Goal: Information Seeking & Learning: Learn about a topic

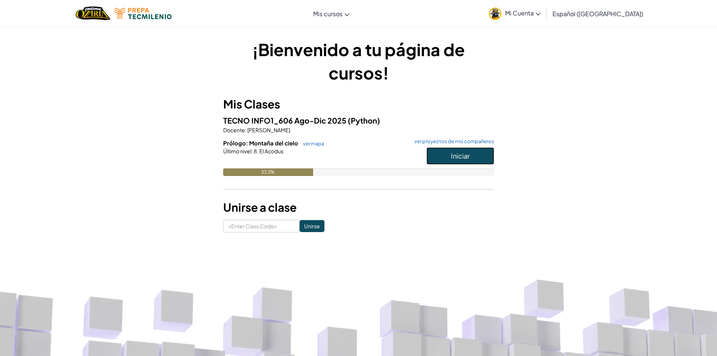
click at [441, 159] on button "Iniciar" at bounding box center [460, 155] width 68 height 17
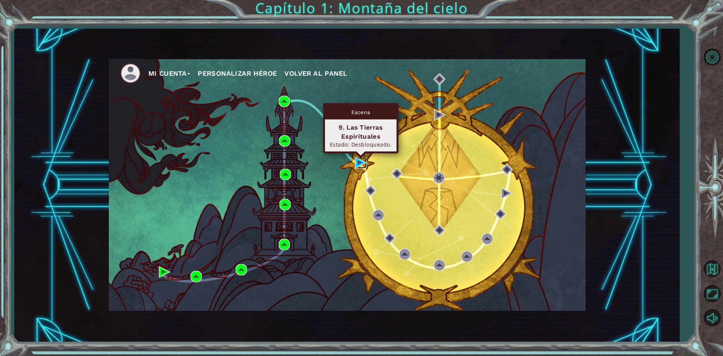
click at [357, 161] on img at bounding box center [360, 162] width 11 height 11
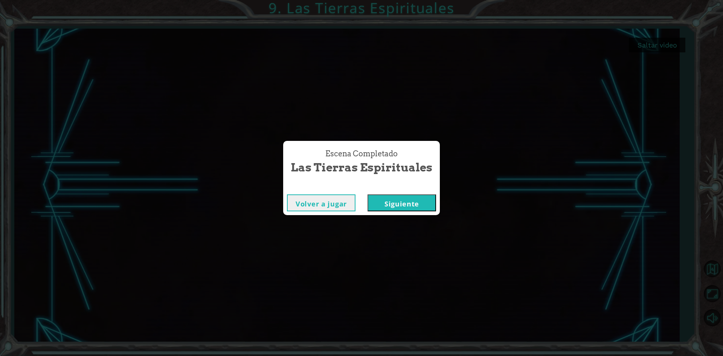
click at [404, 206] on button "Siguiente" at bounding box center [401, 202] width 69 height 17
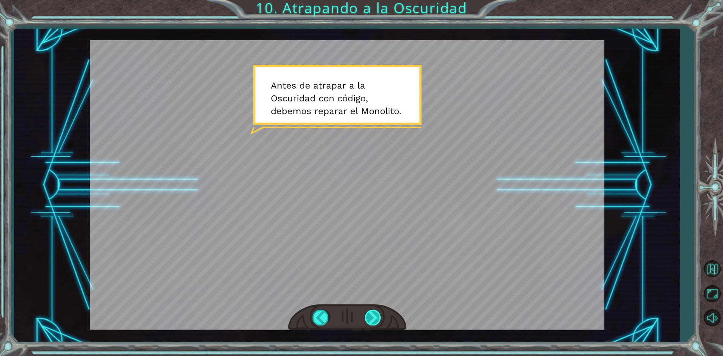
click at [371, 315] on div at bounding box center [373, 316] width 17 height 15
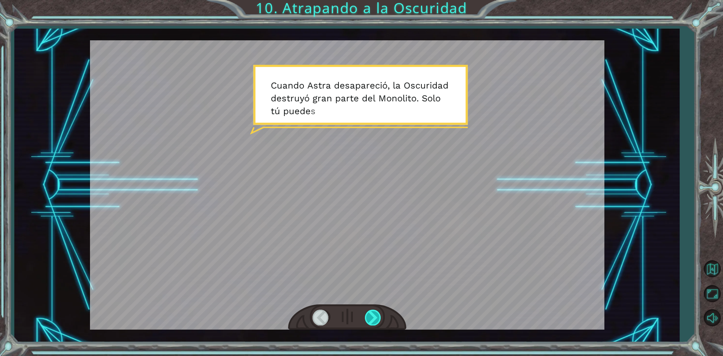
click at [371, 315] on div at bounding box center [373, 316] width 17 height 15
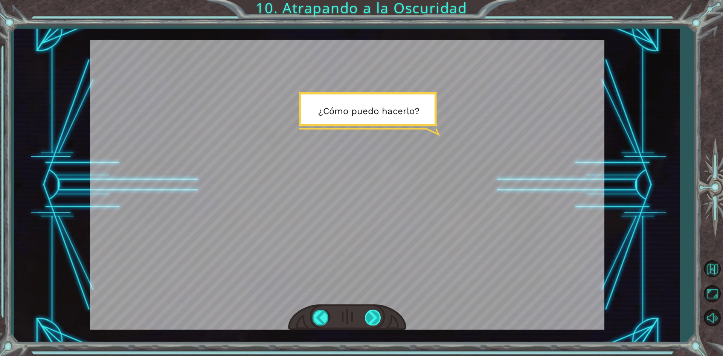
click at [371, 315] on div at bounding box center [373, 316] width 17 height 15
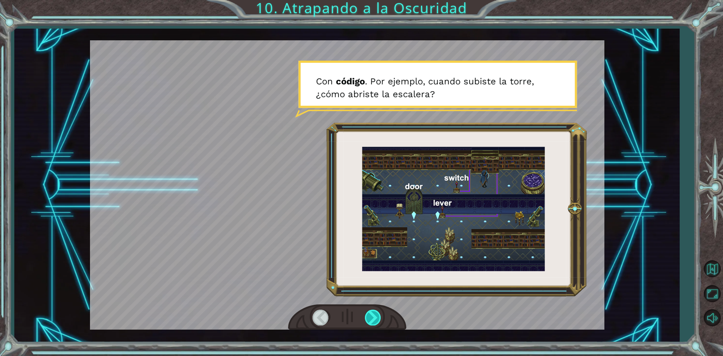
click at [371, 315] on div at bounding box center [373, 316] width 17 height 15
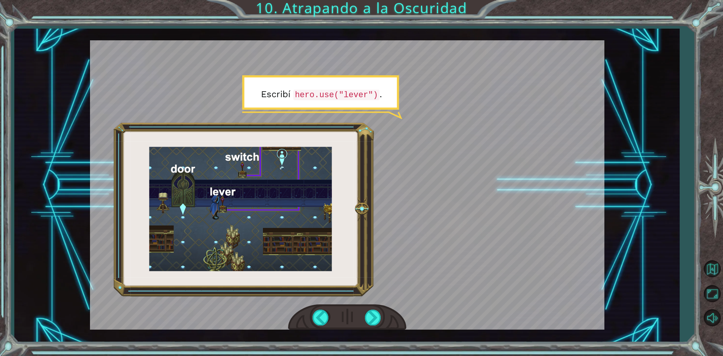
click at [362, 318] on div at bounding box center [347, 317] width 118 height 26
click at [367, 317] on div at bounding box center [373, 316] width 17 height 15
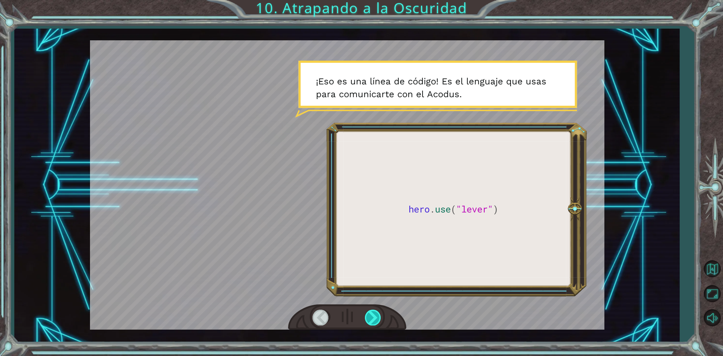
click at [367, 317] on div at bounding box center [373, 316] width 17 height 15
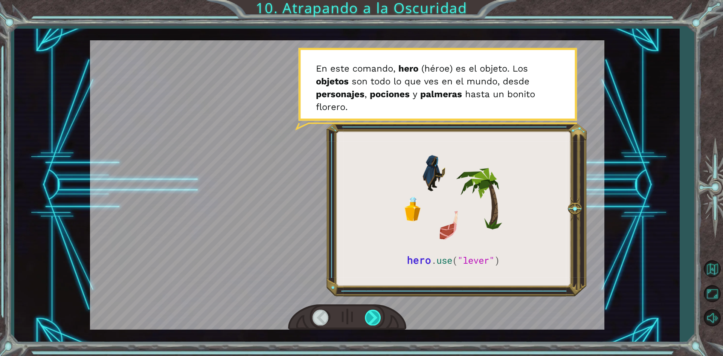
click at [367, 317] on div at bounding box center [373, 316] width 17 height 15
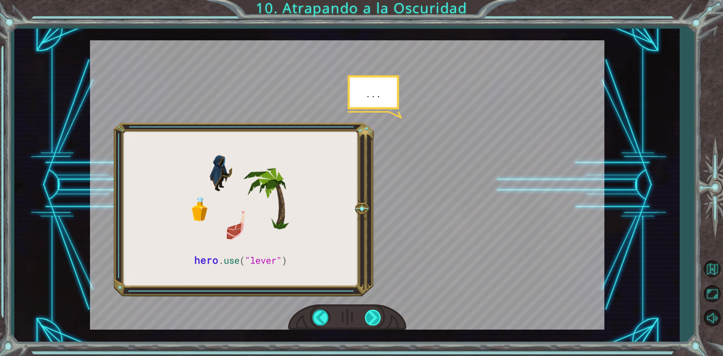
click at [367, 317] on div at bounding box center [373, 316] width 17 height 15
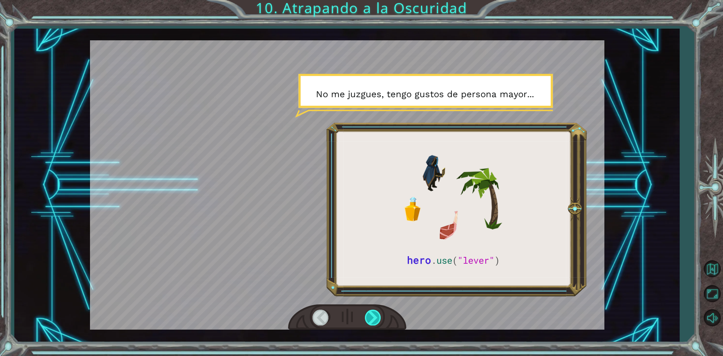
click at [367, 317] on div at bounding box center [373, 316] width 17 height 15
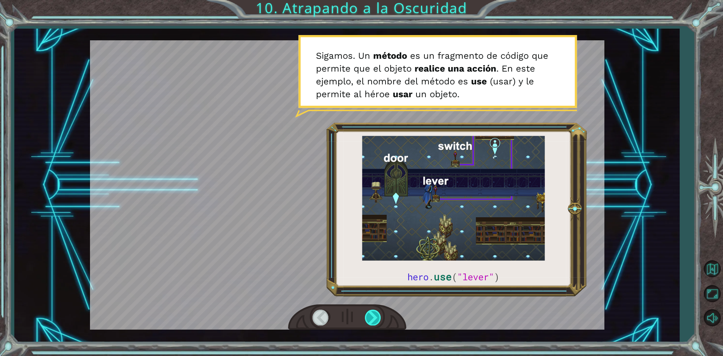
click at [374, 319] on div at bounding box center [373, 316] width 17 height 15
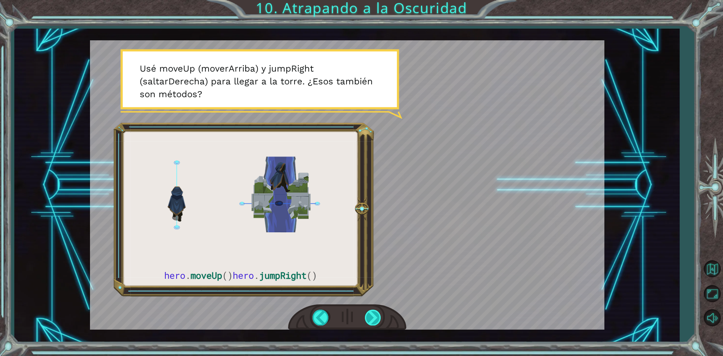
click at [379, 318] on div at bounding box center [373, 316] width 17 height 15
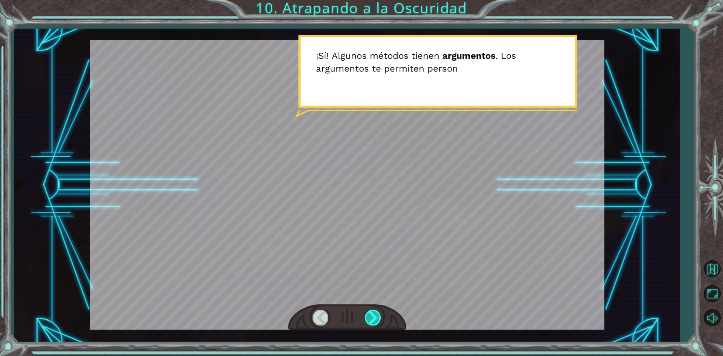
click at [377, 317] on div at bounding box center [373, 316] width 17 height 15
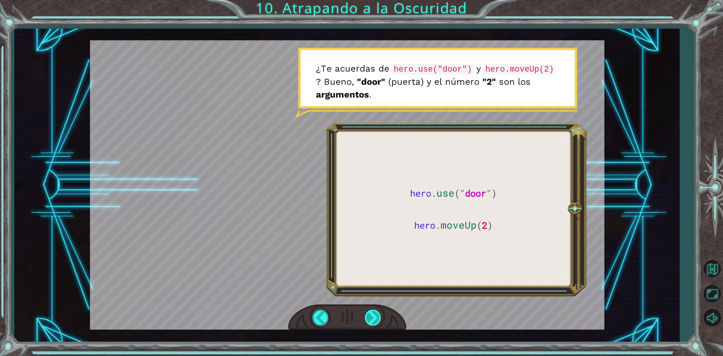
click at [377, 317] on div at bounding box center [373, 316] width 17 height 15
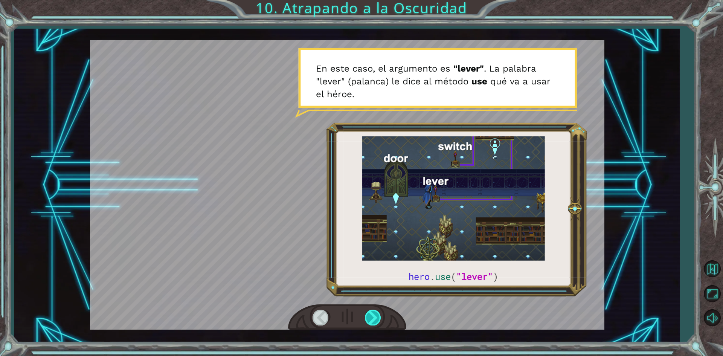
click at [377, 317] on div at bounding box center [373, 316] width 17 height 15
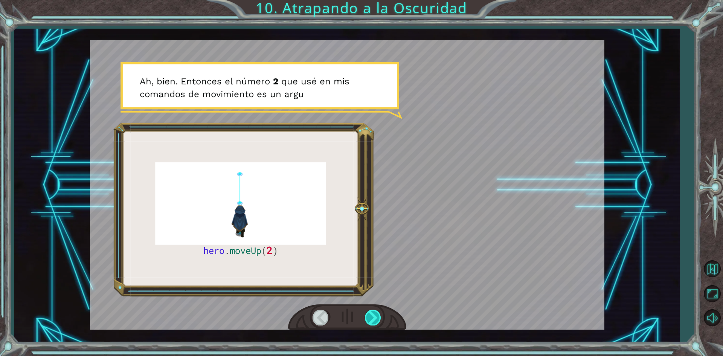
click at [377, 317] on div at bounding box center [373, 316] width 17 height 15
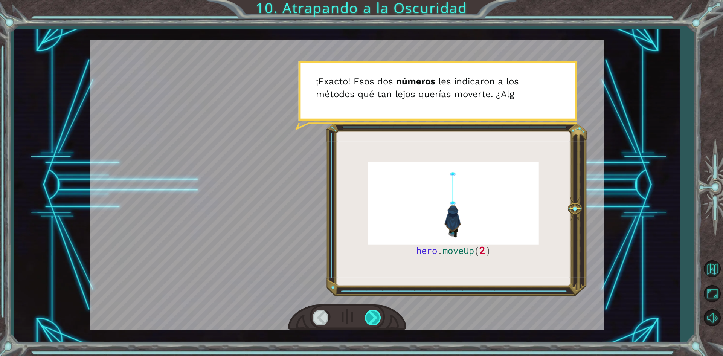
click at [377, 317] on div at bounding box center [373, 316] width 17 height 15
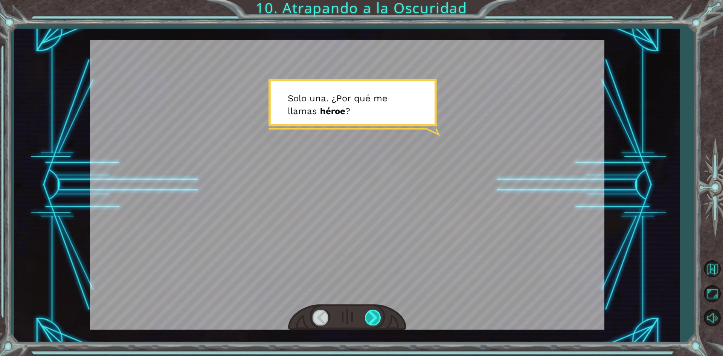
click at [377, 317] on div at bounding box center [373, 316] width 17 height 15
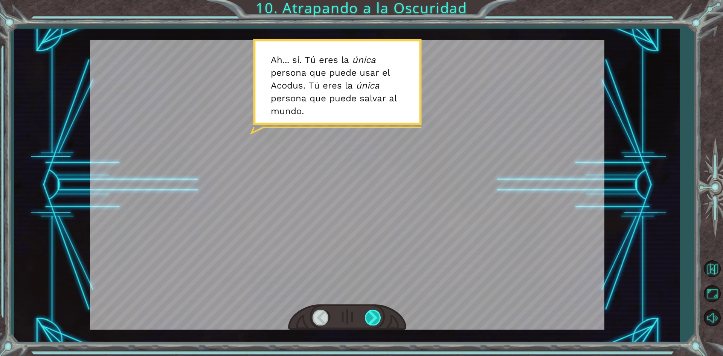
click at [373, 319] on div at bounding box center [373, 316] width 17 height 15
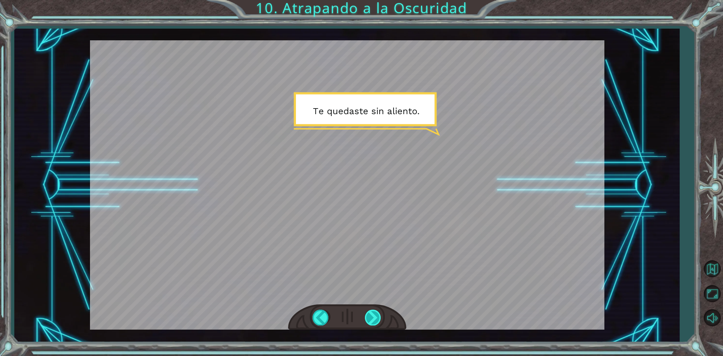
click at [373, 312] on div at bounding box center [373, 316] width 17 height 15
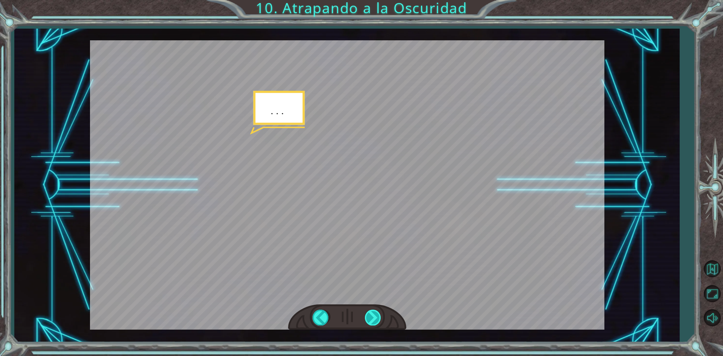
click at [373, 312] on div at bounding box center [373, 316] width 17 height 15
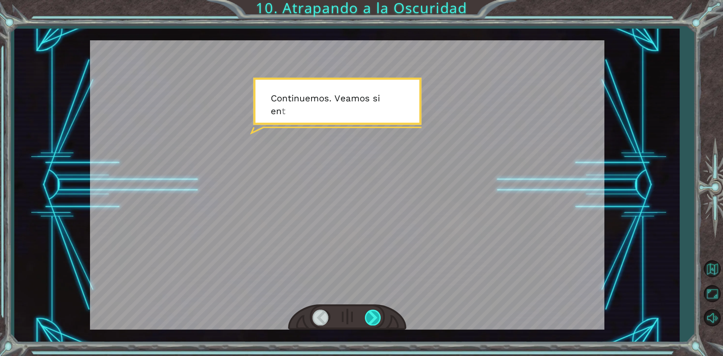
click at [373, 312] on div at bounding box center [373, 316] width 17 height 15
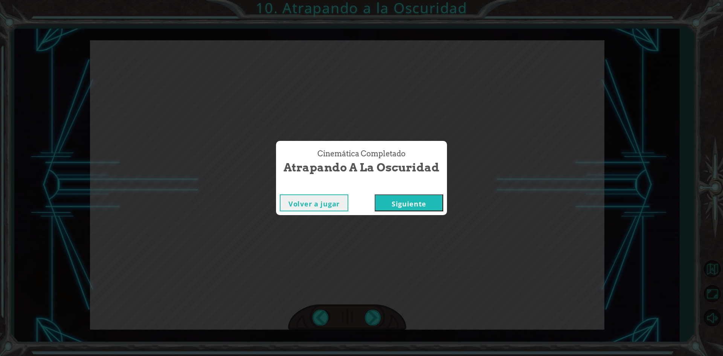
click at [408, 208] on button "Siguiente" at bounding box center [409, 202] width 69 height 17
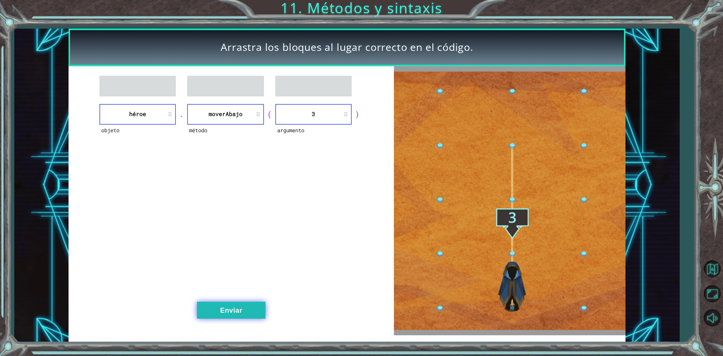
click at [220, 311] on button "Enviar" at bounding box center [231, 309] width 69 height 17
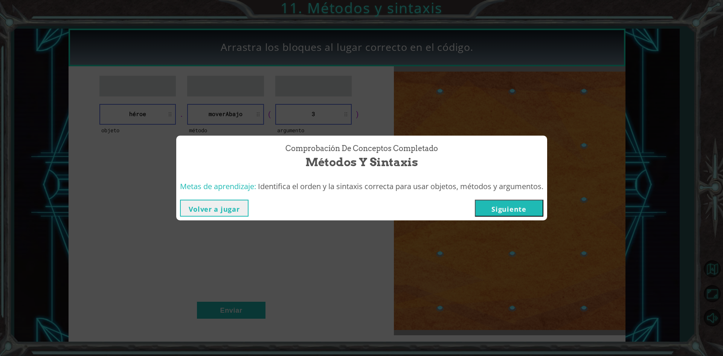
click at [501, 206] on button "Siguiente" at bounding box center [509, 207] width 69 height 17
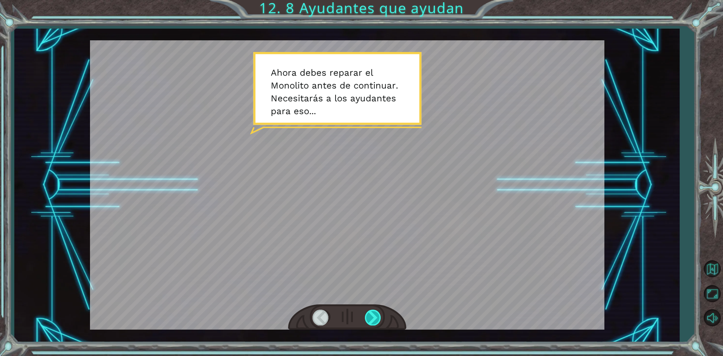
click at [369, 317] on div at bounding box center [373, 316] width 17 height 15
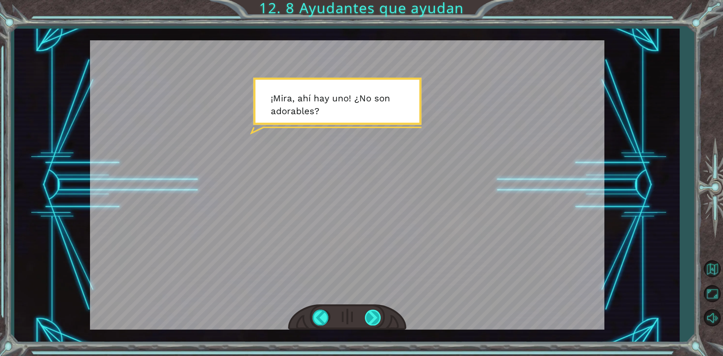
click at [369, 314] on div at bounding box center [373, 316] width 17 height 15
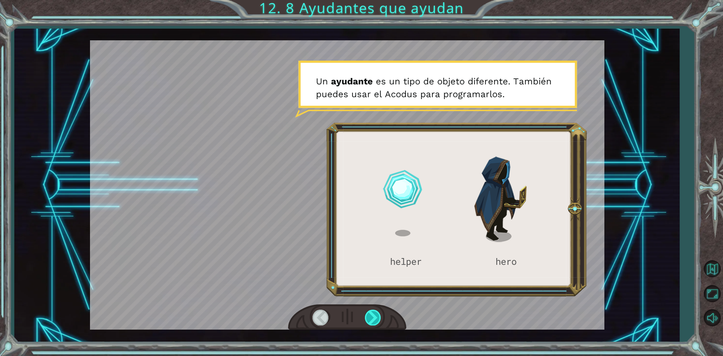
click at [369, 314] on div at bounding box center [373, 316] width 17 height 15
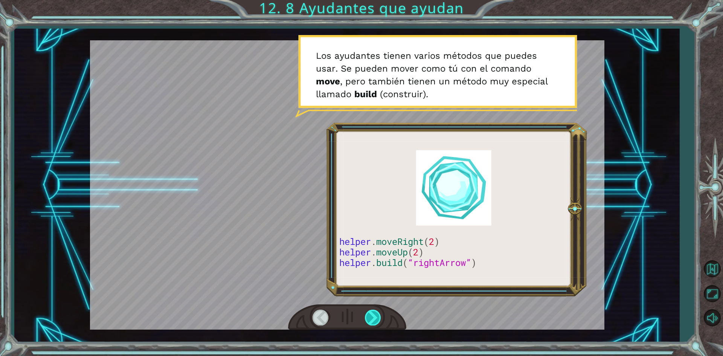
click at [369, 314] on div at bounding box center [373, 316] width 17 height 15
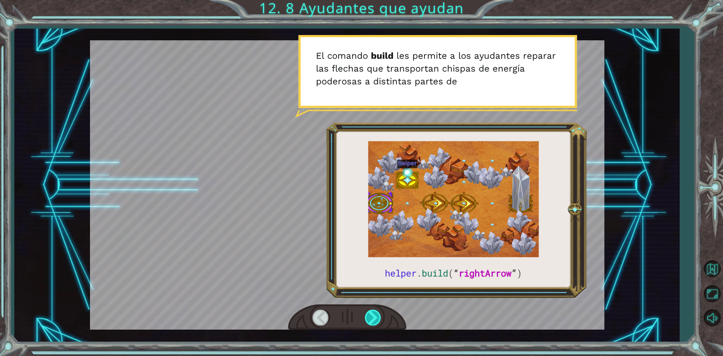
click at [369, 314] on div at bounding box center [373, 316] width 17 height 15
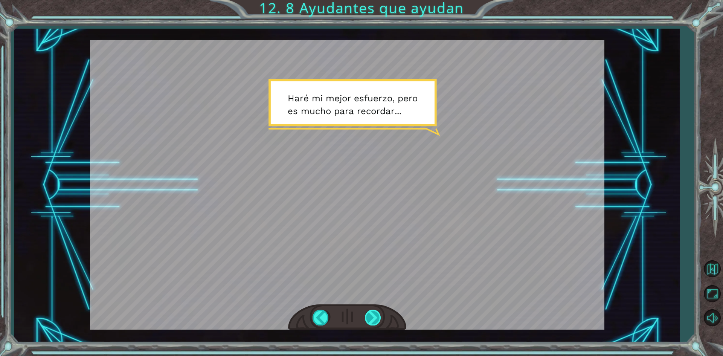
click at [366, 317] on div at bounding box center [373, 316] width 17 height 15
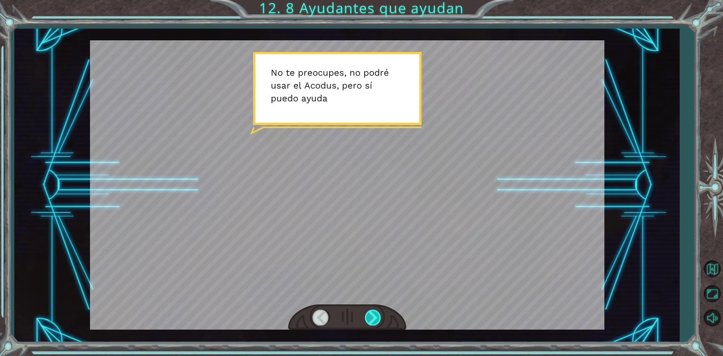
click at [371, 320] on div at bounding box center [373, 316] width 17 height 15
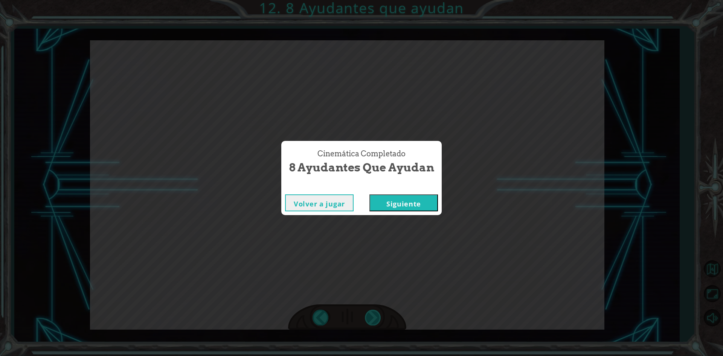
click at [371, 320] on div "Cinemática Completado 8 Ayudantes que ayudan Volver a jugar [GEOGRAPHIC_DATA]" at bounding box center [361, 178] width 723 height 356
click at [392, 199] on button "Siguiente" at bounding box center [403, 202] width 69 height 17
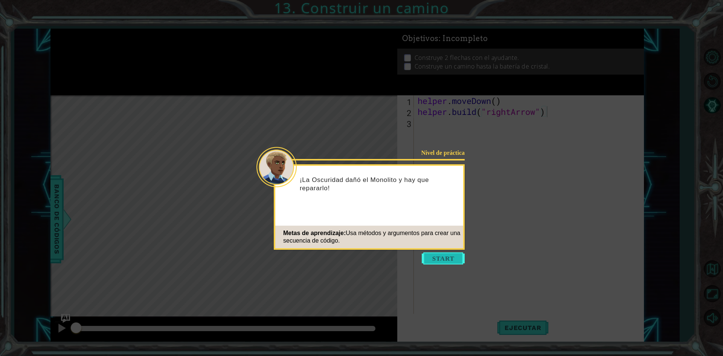
click at [430, 258] on button "Start" at bounding box center [443, 258] width 43 height 12
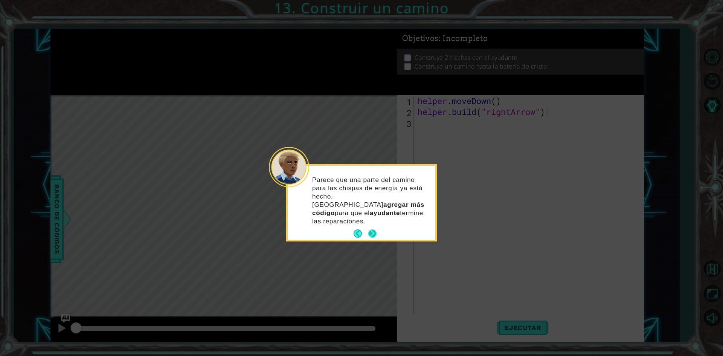
click at [372, 229] on button "Next" at bounding box center [372, 233] width 8 height 8
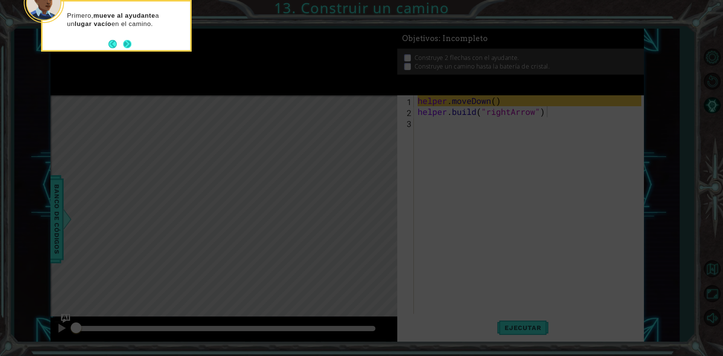
click at [129, 45] on button "Next" at bounding box center [127, 44] width 8 height 8
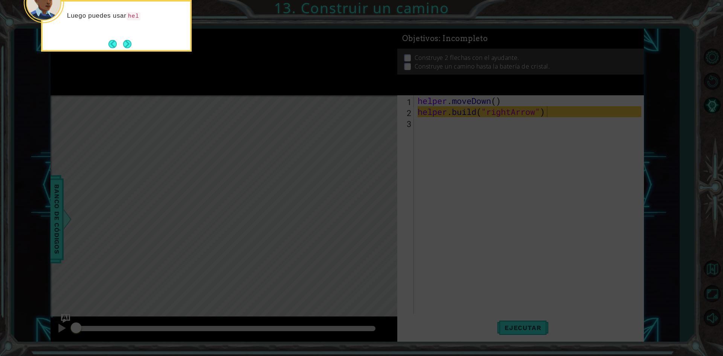
click at [129, 45] on button "Next" at bounding box center [127, 44] width 8 height 8
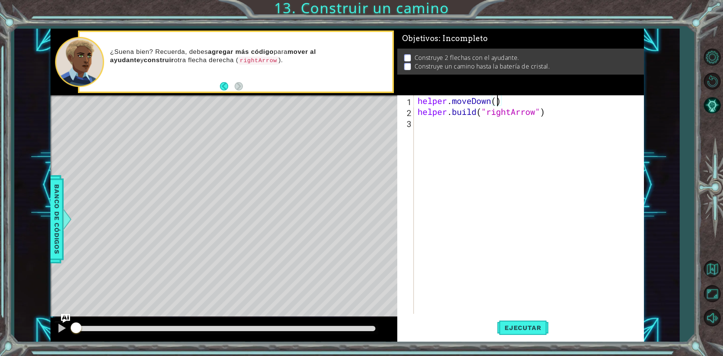
click at [497, 100] on div "helper . moveDown ( ) helper . build ( "rightArrow" )" at bounding box center [530, 215] width 229 height 240
type textarea "helper.moveDown(1)"
click at [520, 324] on span "Ejecutar" at bounding box center [523, 328] width 52 height 8
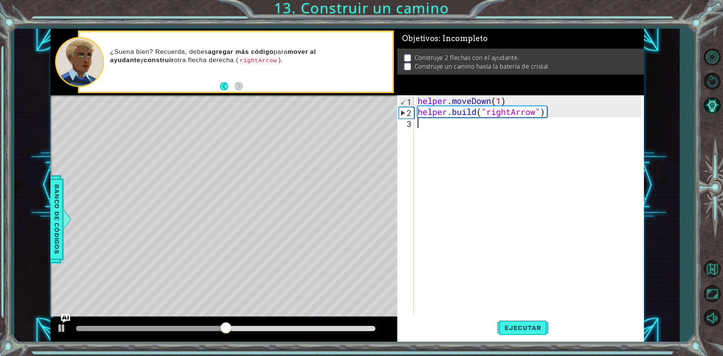
click at [447, 131] on div "helper . moveDown ( 1 ) helper . build ( "rightArrow" )" at bounding box center [530, 215] width 229 height 240
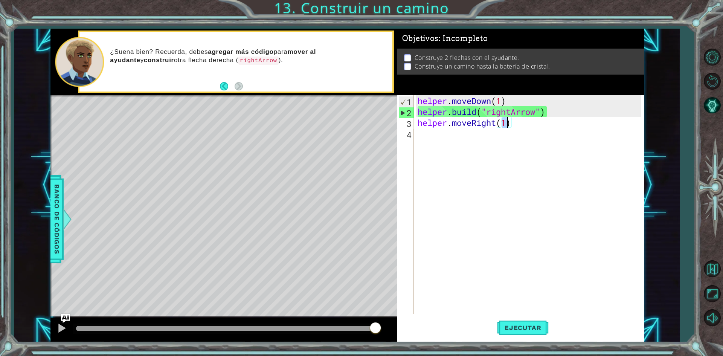
type textarea "helper.moveRight(3)"
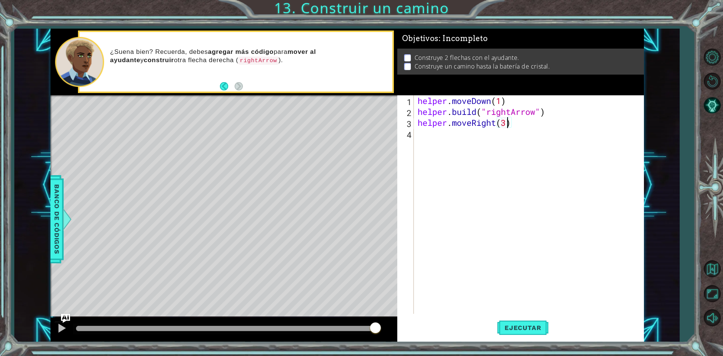
click at [522, 125] on div "helper . moveDown ( 1 ) helper . build ( "rightArrow" ) helper . moveRight ( 3 )" at bounding box center [530, 215] width 229 height 240
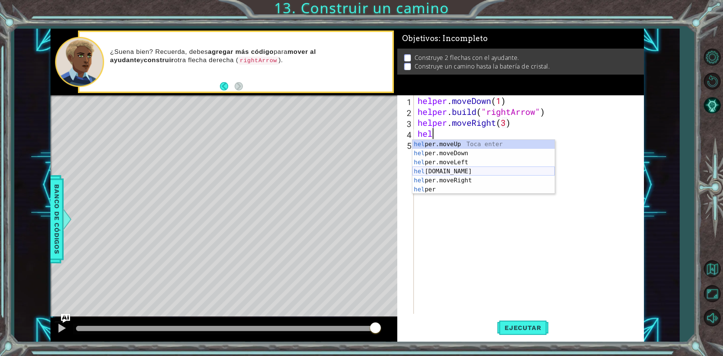
click at [445, 169] on div "hel per.moveUp Toca enter hel per.moveDown Toca enter hel per.moveLeft Toca ent…" at bounding box center [483, 176] width 142 height 72
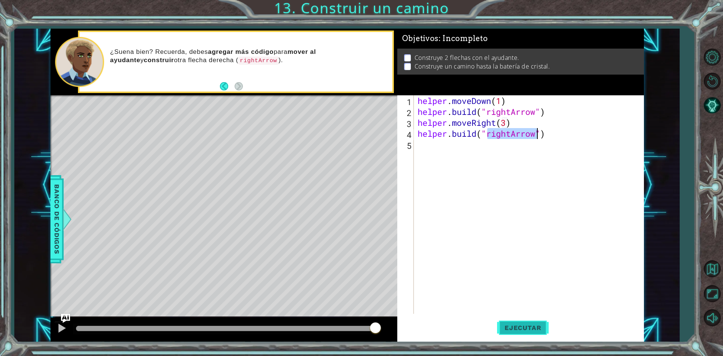
type textarea "[DOMAIN_NAME]("rightArrow")"
click at [519, 321] on button "Ejecutar" at bounding box center [523, 327] width 52 height 24
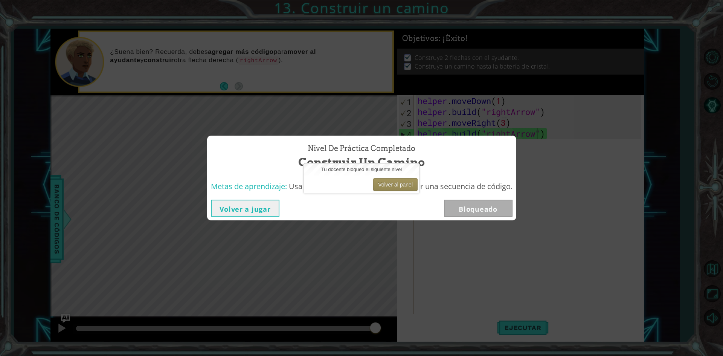
click at [299, 210] on div "Volver a jugar Bloqueado" at bounding box center [361, 207] width 301 height 17
click at [251, 210] on button "Volver a jugar" at bounding box center [245, 207] width 69 height 17
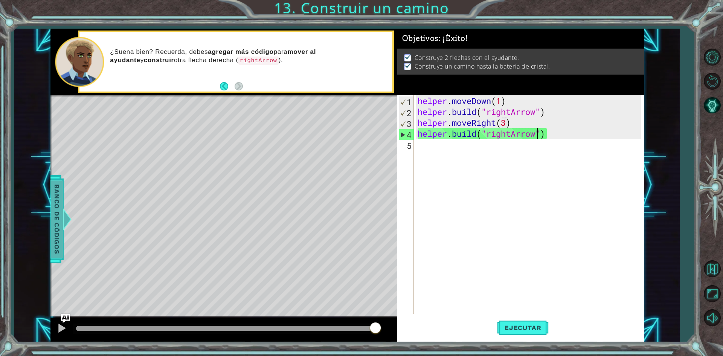
click at [58, 209] on span "Banco de códigos" at bounding box center [57, 219] width 12 height 78
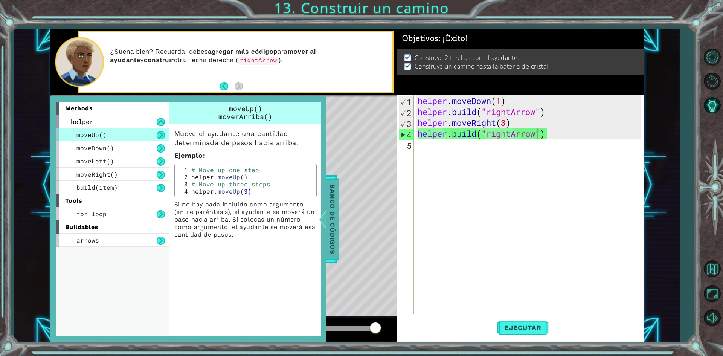
click at [331, 200] on span "Banco de códigos" at bounding box center [332, 219] width 12 height 78
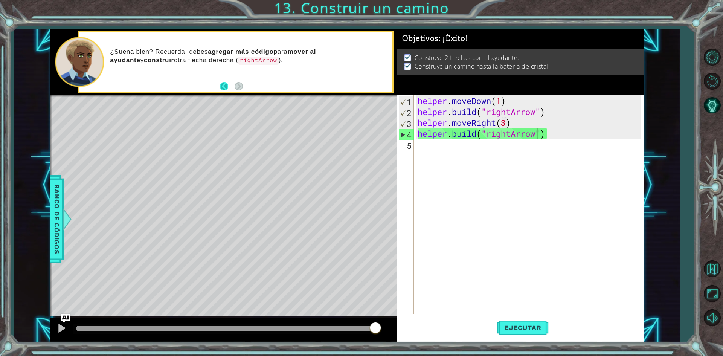
click at [231, 85] on button "Back" at bounding box center [227, 86] width 15 height 8
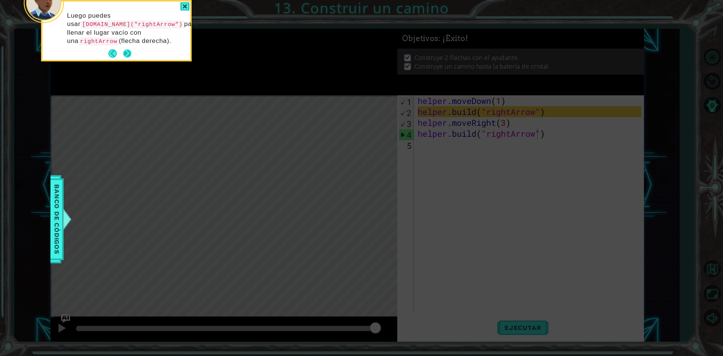
click at [123, 52] on button "Next" at bounding box center [127, 53] width 8 height 8
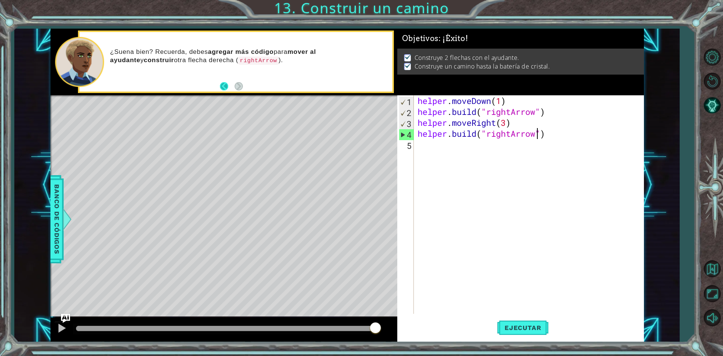
click at [223, 84] on button "Back" at bounding box center [227, 86] width 15 height 8
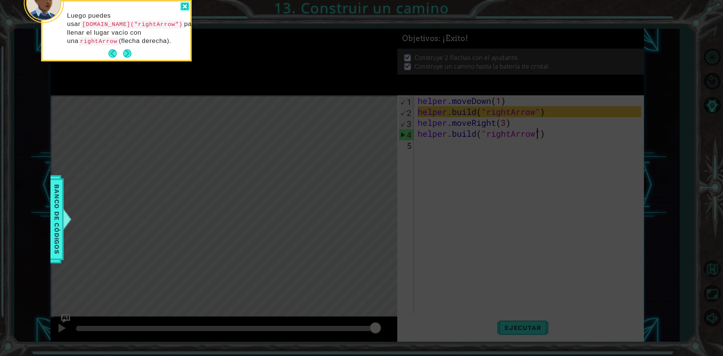
click at [185, 7] on div at bounding box center [184, 6] width 9 height 9
